Goal: Check status: Check status

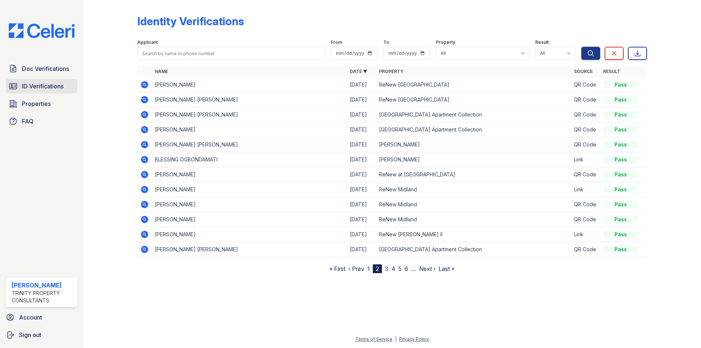
click at [14, 81] on link "ID Verifications" at bounding box center [42, 86] width 72 height 15
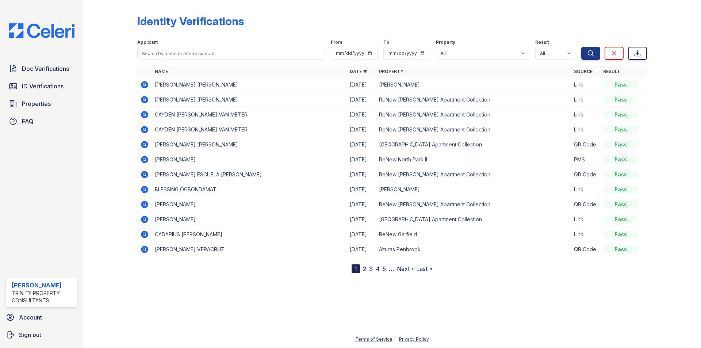
click at [145, 85] on icon at bounding box center [144, 84] width 9 height 9
